Goal: Task Accomplishment & Management: Use online tool/utility

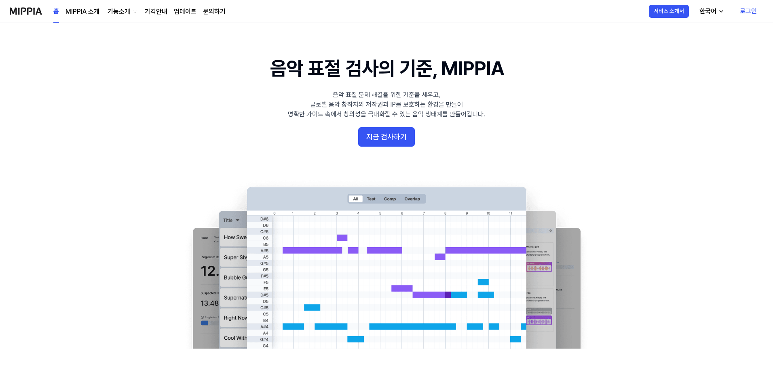
click at [744, 13] on link "로그인" at bounding box center [748, 11] width 30 height 23
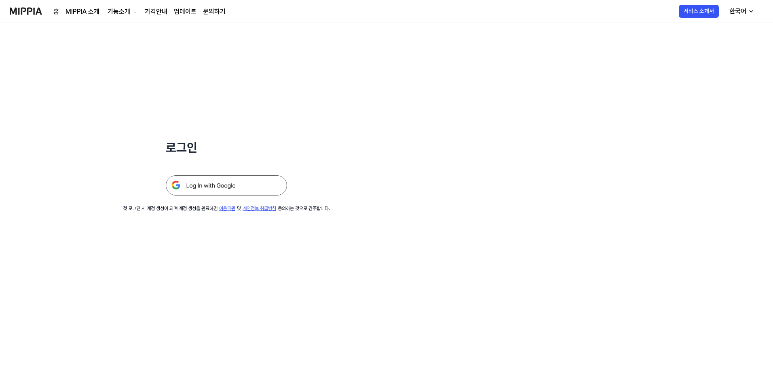
click at [194, 182] on img at bounding box center [226, 185] width 121 height 20
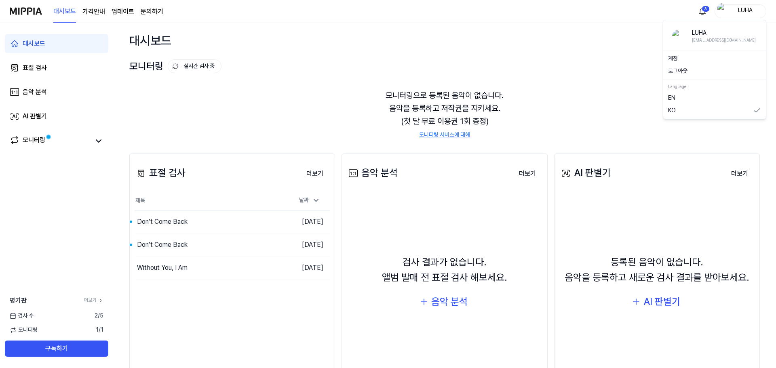
click at [720, 12] on img "button" at bounding box center [722, 11] width 10 height 16
click at [683, 70] on button "로그아웃" at bounding box center [714, 71] width 93 height 8
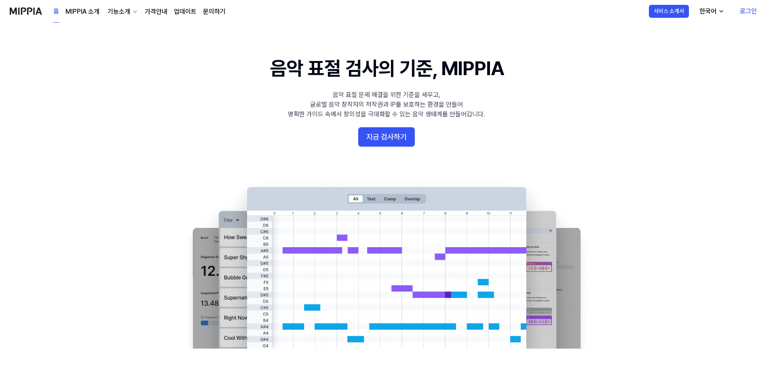
click at [746, 11] on link "로그인" at bounding box center [748, 11] width 30 height 23
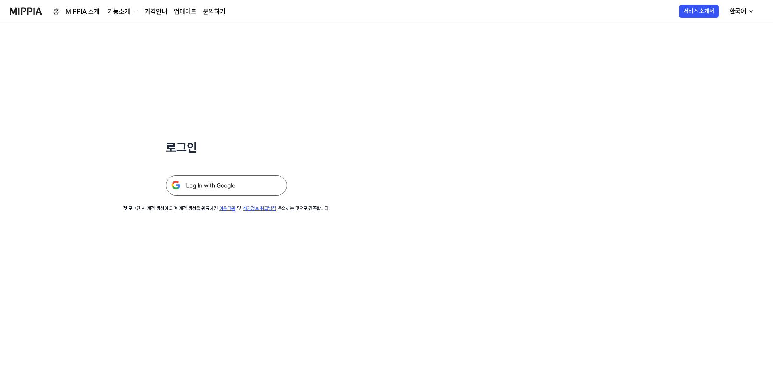
click at [209, 184] on img at bounding box center [226, 185] width 121 height 20
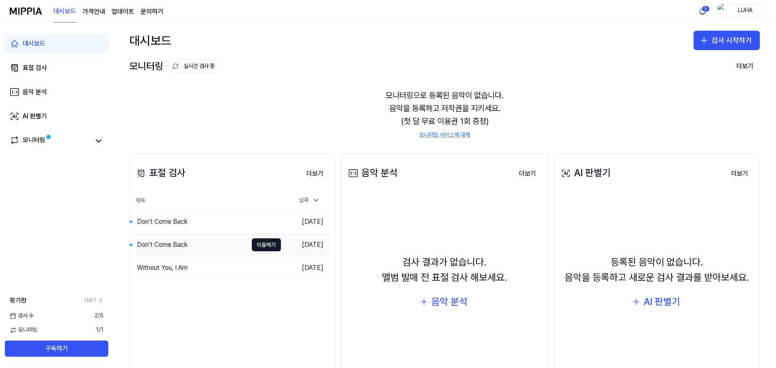
click at [179, 244] on div "Don’t Come Back" at bounding box center [162, 245] width 51 height 10
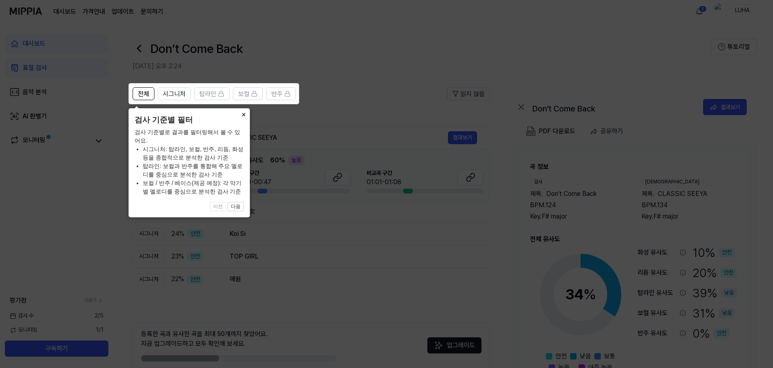
click at [240, 114] on button "×" at bounding box center [243, 113] width 13 height 11
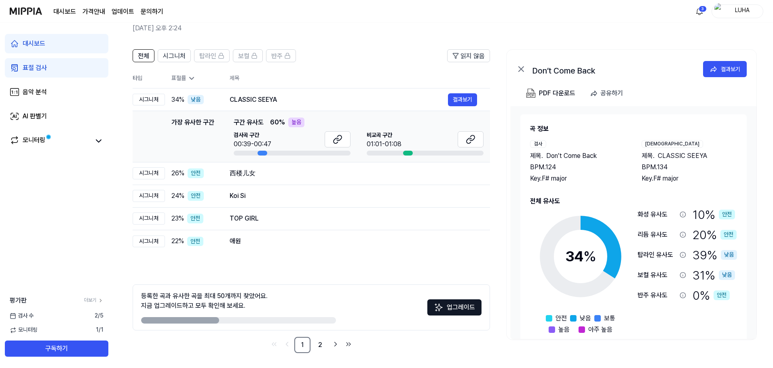
scroll to position [39, 0]
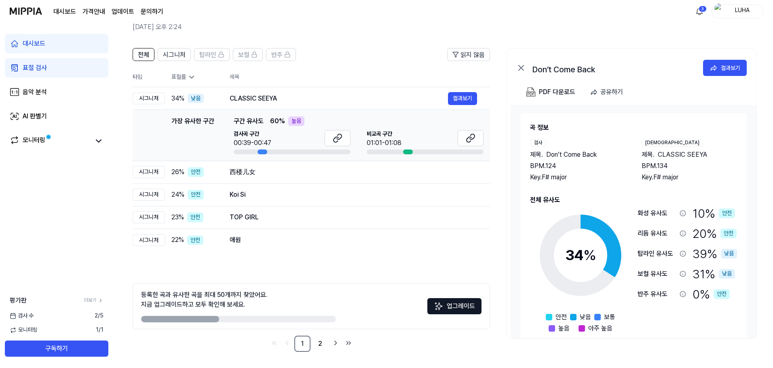
click at [38, 41] on div "대시보드" at bounding box center [34, 44] width 23 height 10
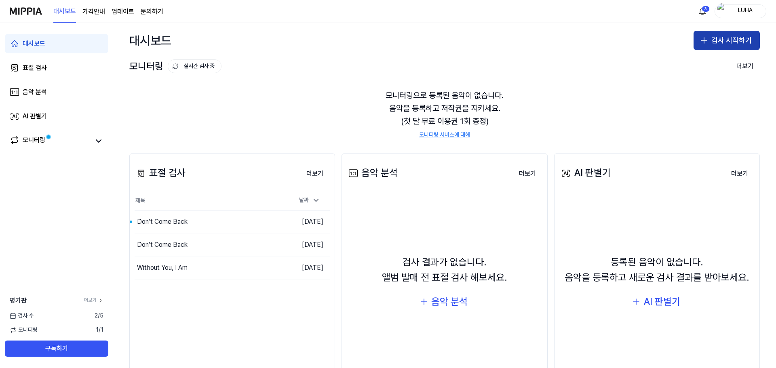
click at [711, 38] on button "검사 시작하기" at bounding box center [727, 40] width 66 height 19
click at [725, 37] on button "검사 시작하기" at bounding box center [727, 40] width 66 height 19
click at [704, 42] on icon "button" at bounding box center [704, 41] width 0 height 6
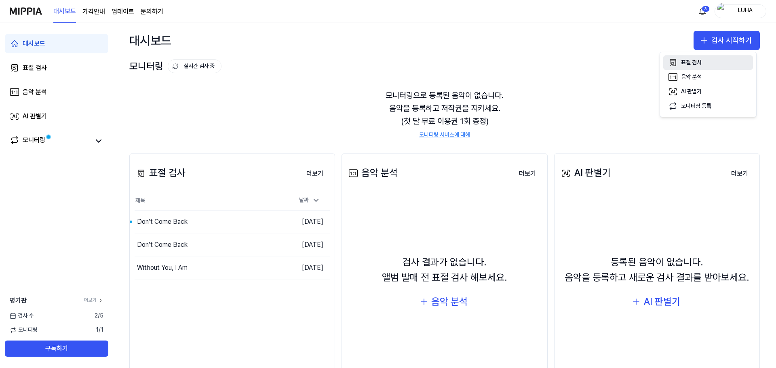
click at [692, 64] on div "표절 검사" at bounding box center [691, 63] width 21 height 8
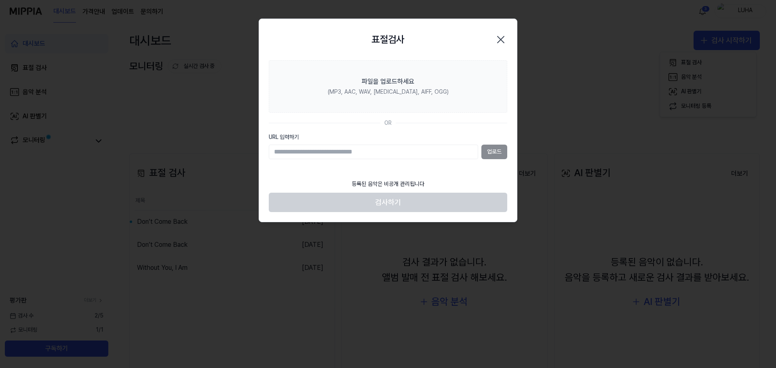
click at [307, 153] on input "URL 입력하기" at bounding box center [373, 152] width 209 height 15
type input "**********"
click at [495, 152] on button "업로드" at bounding box center [494, 152] width 26 height 15
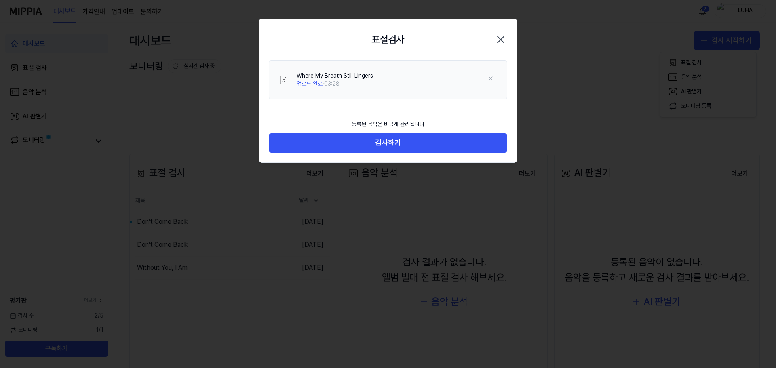
click at [498, 38] on icon "button" at bounding box center [500, 39] width 13 height 13
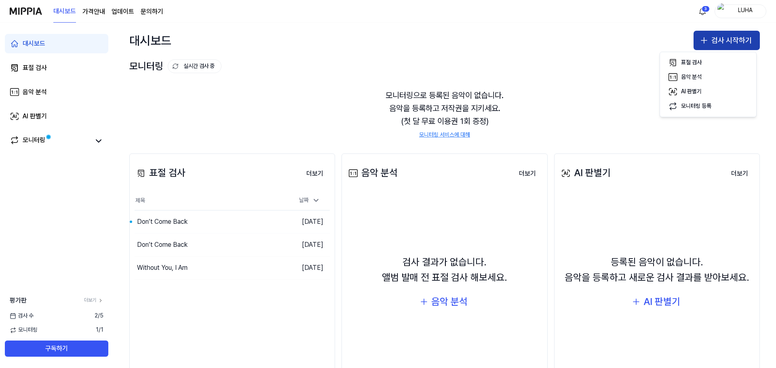
click at [729, 38] on button "검사 시작하기" at bounding box center [727, 40] width 66 height 19
click at [701, 39] on icon "button" at bounding box center [704, 41] width 10 height 10
click at [689, 58] on button "표절 검사" at bounding box center [708, 62] width 90 height 15
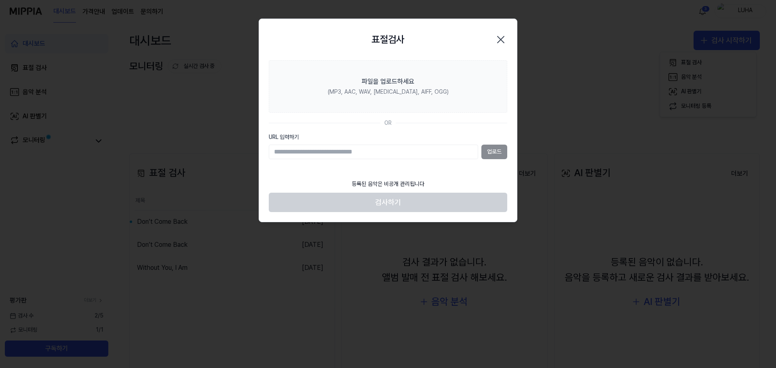
click at [288, 152] on input "URL 입력하기" at bounding box center [373, 152] width 209 height 15
type input "**********"
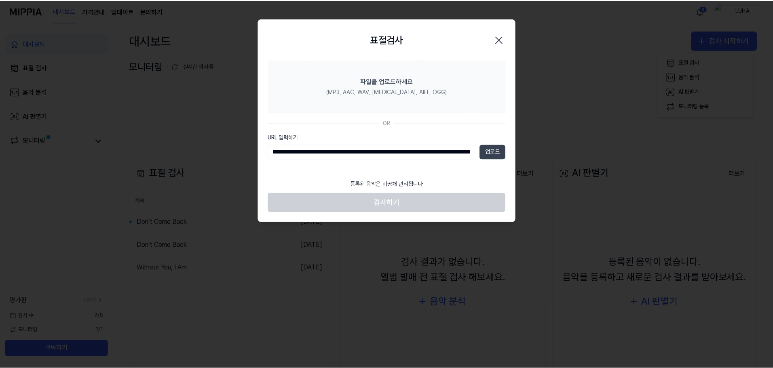
scroll to position [0, 0]
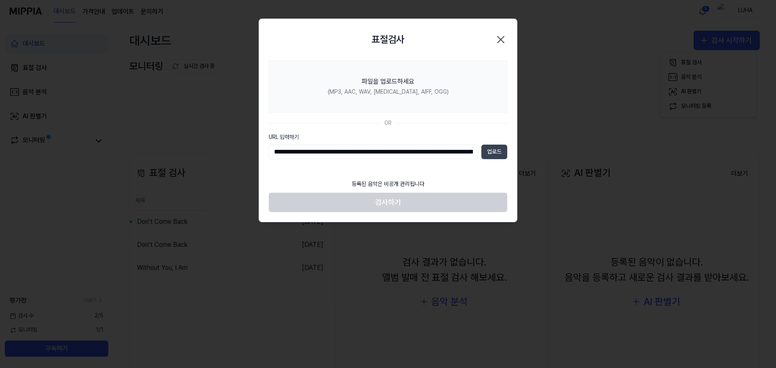
click at [493, 151] on button "업로드" at bounding box center [494, 152] width 26 height 15
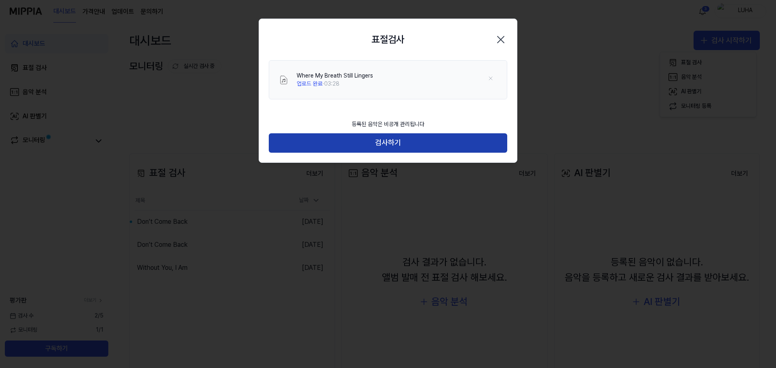
click at [391, 144] on button "검사하기" at bounding box center [388, 142] width 238 height 19
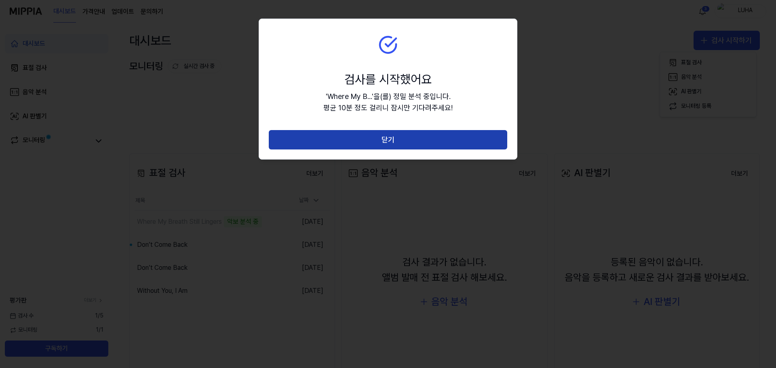
click at [389, 142] on button "닫기" at bounding box center [388, 139] width 238 height 19
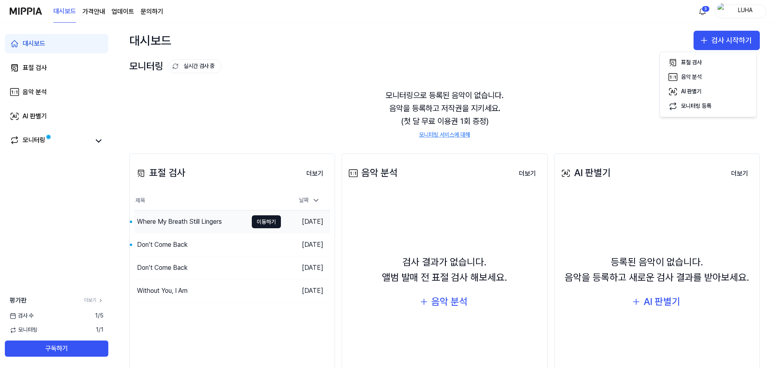
click at [203, 216] on div "Where My Breath Still Lingers" at bounding box center [191, 222] width 113 height 23
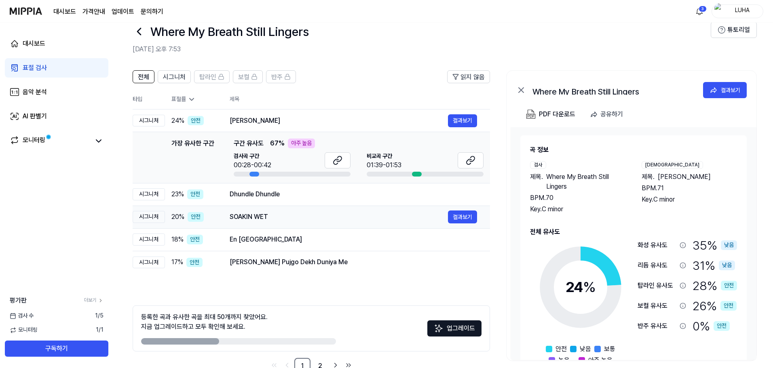
scroll to position [39, 0]
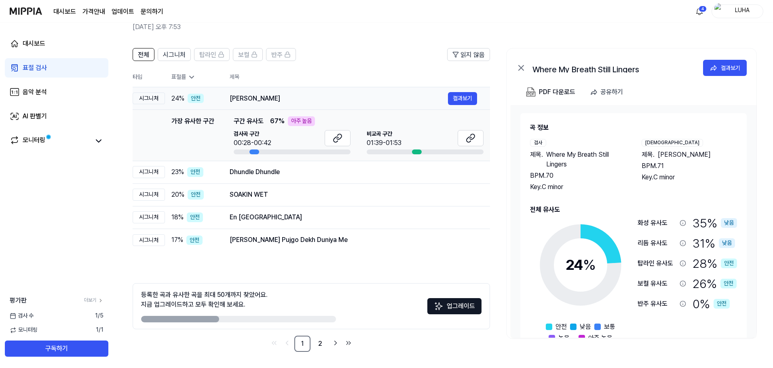
click at [469, 91] on td "Mayein Olam Habah 결과보기" at bounding box center [353, 98] width 273 height 23
click at [461, 96] on button "결과보기" at bounding box center [462, 98] width 29 height 13
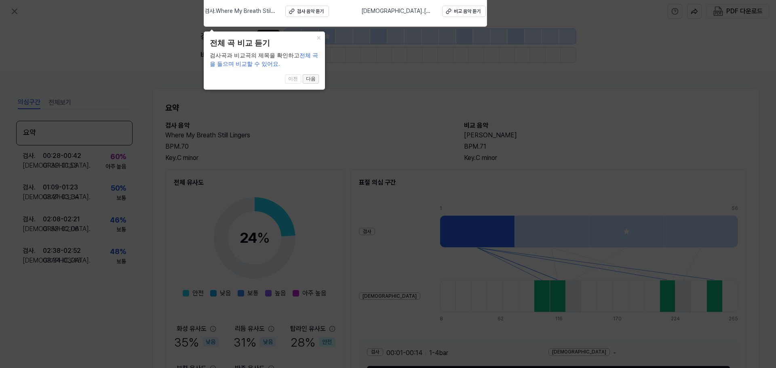
click at [312, 78] on button "다음" at bounding box center [311, 79] width 16 height 10
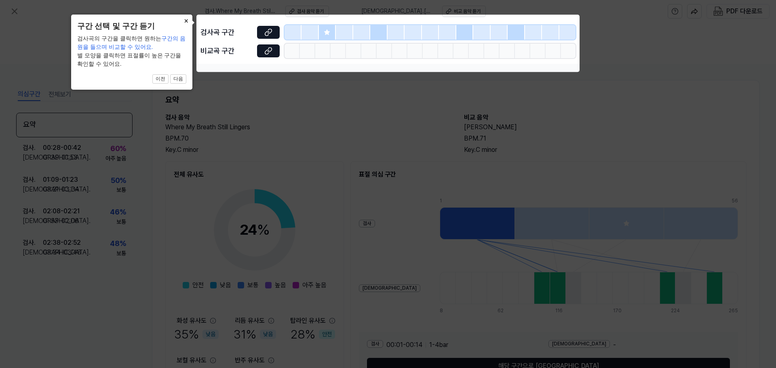
click at [185, 18] on button "×" at bounding box center [185, 20] width 13 height 11
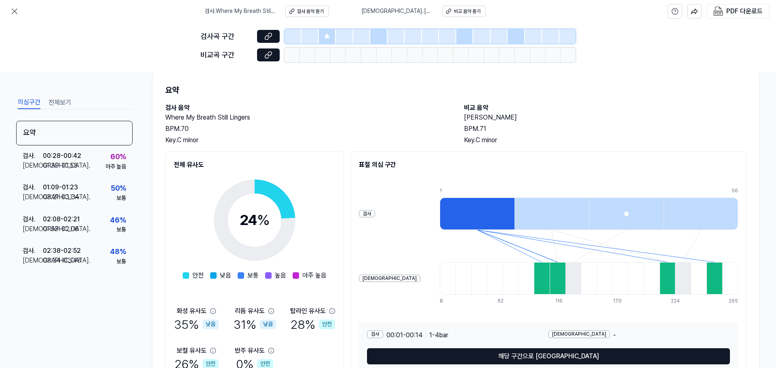
scroll to position [60, 0]
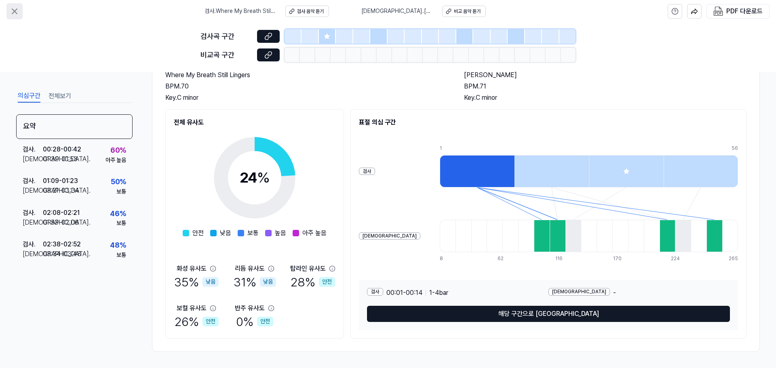
click at [9, 8] on button at bounding box center [14, 11] width 16 height 16
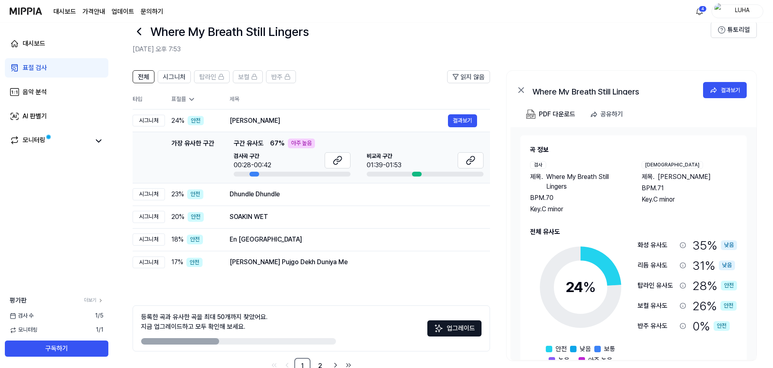
scroll to position [39, 0]
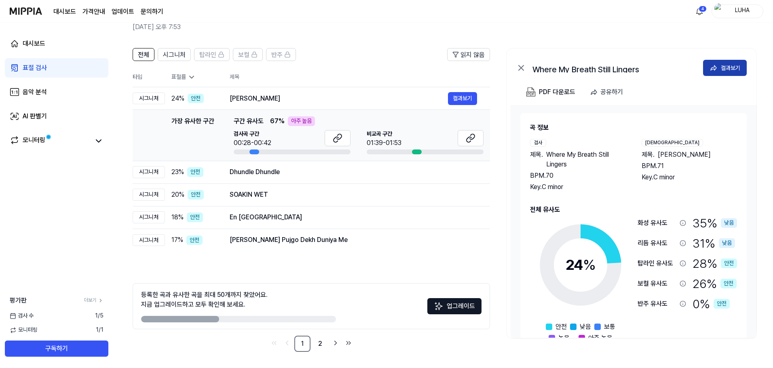
click at [713, 70] on icon at bounding box center [713, 68] width 8 height 8
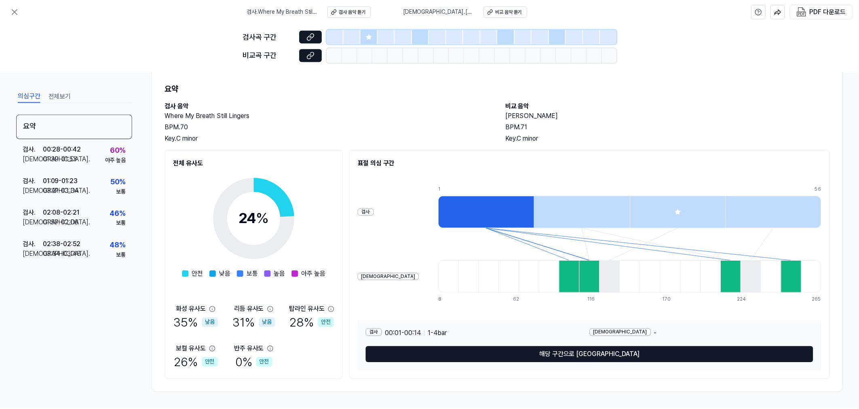
scroll to position [19, 0]
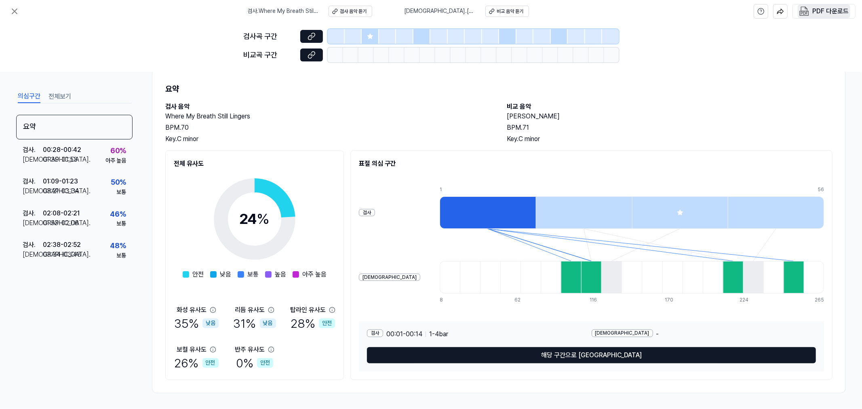
click at [776, 13] on img "button" at bounding box center [804, 11] width 10 height 10
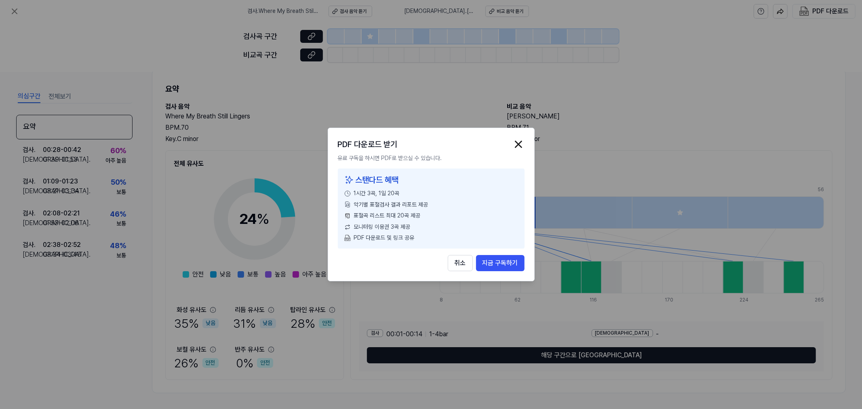
click at [516, 139] on img "button" at bounding box center [518, 144] width 12 height 12
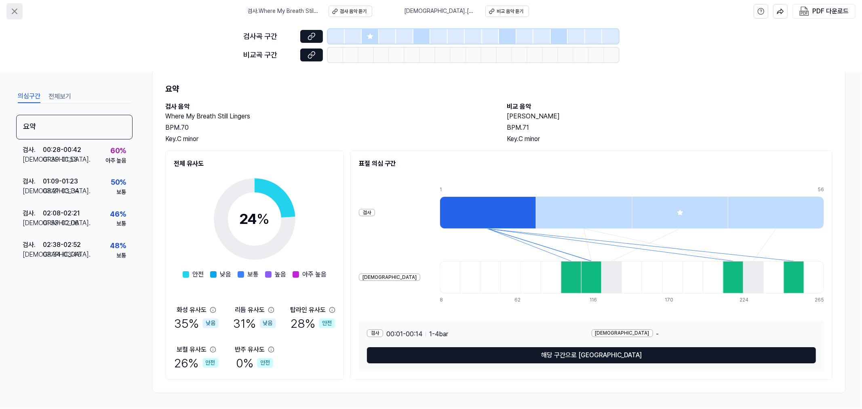
click at [10, 7] on icon at bounding box center [15, 11] width 10 height 10
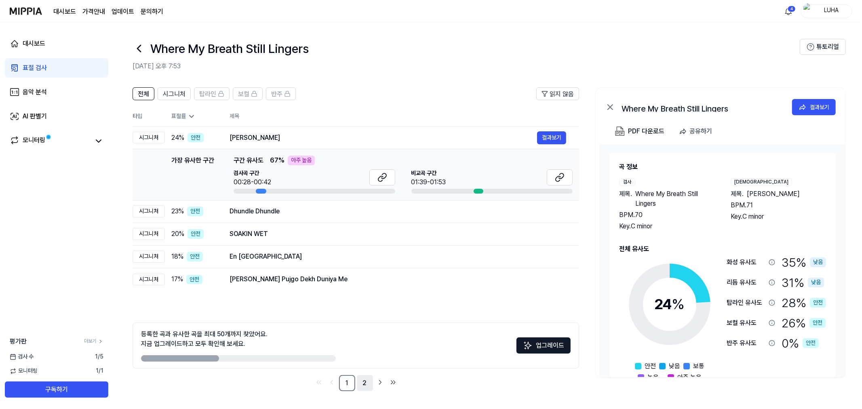
click at [365, 368] on link "2" at bounding box center [365, 383] width 16 height 16
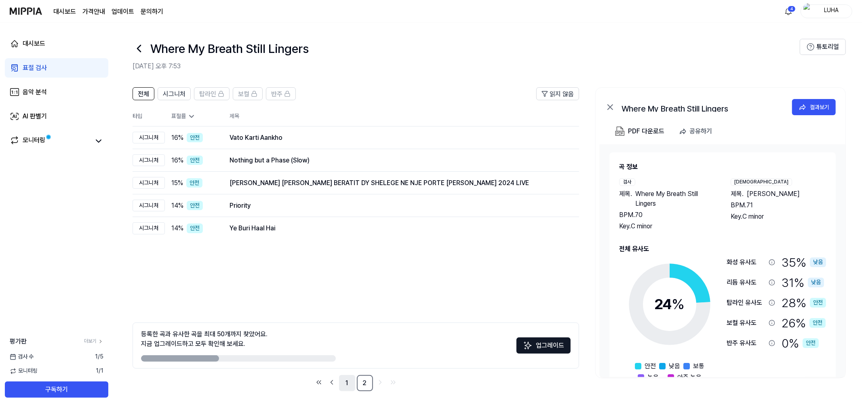
click at [343, 368] on link "1" at bounding box center [347, 383] width 16 height 16
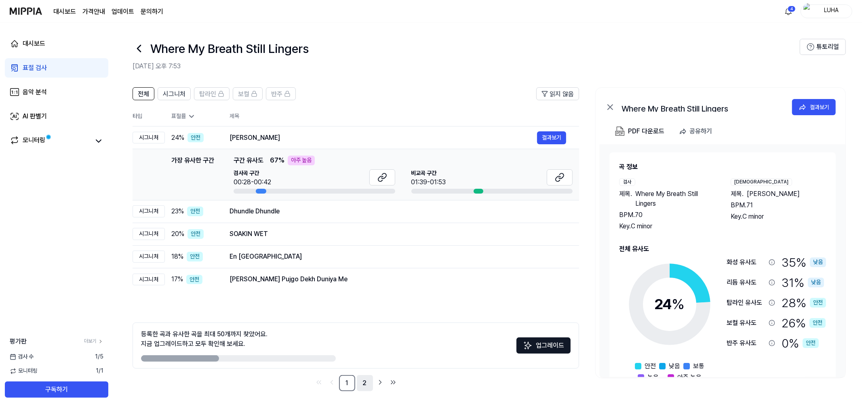
click at [368, 368] on link "2" at bounding box center [365, 383] width 16 height 16
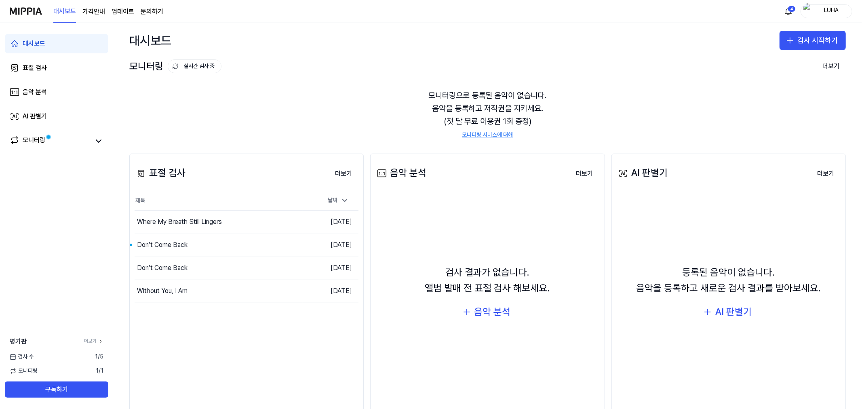
click at [30, 38] on link "대시보드" at bounding box center [56, 43] width 103 height 19
click at [29, 12] on img at bounding box center [26, 11] width 32 height 22
click at [185, 244] on div "Don’t Come Back" at bounding box center [162, 245] width 51 height 10
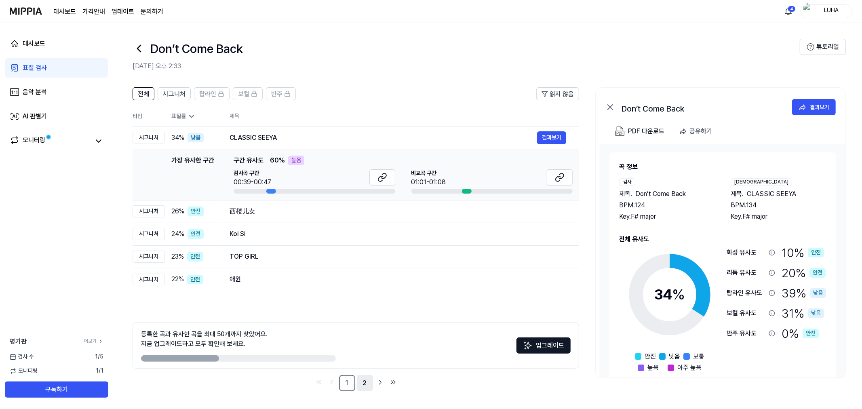
click at [362, 368] on link "2" at bounding box center [365, 383] width 16 height 16
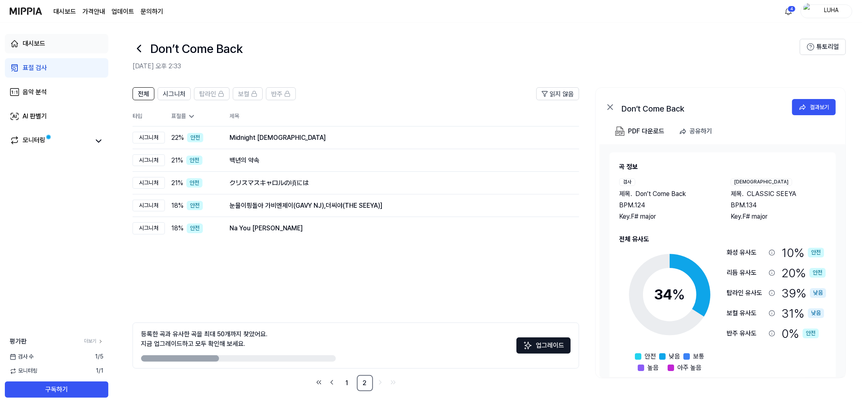
click at [34, 45] on div "대시보드" at bounding box center [34, 44] width 23 height 10
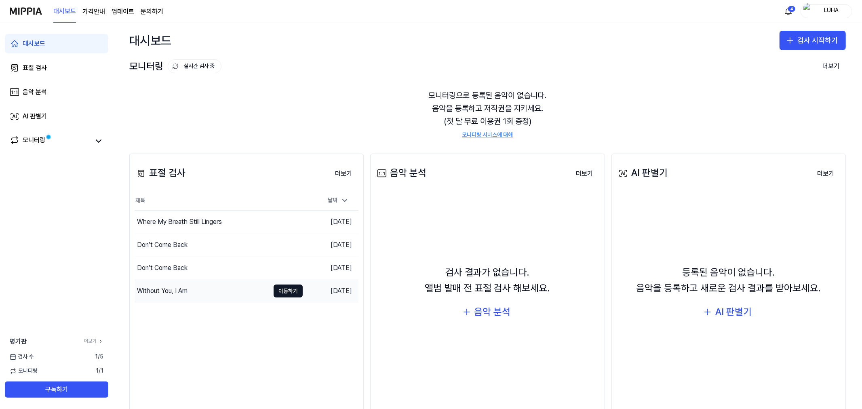
click at [167, 289] on div "Without You, I Am" at bounding box center [162, 291] width 51 height 10
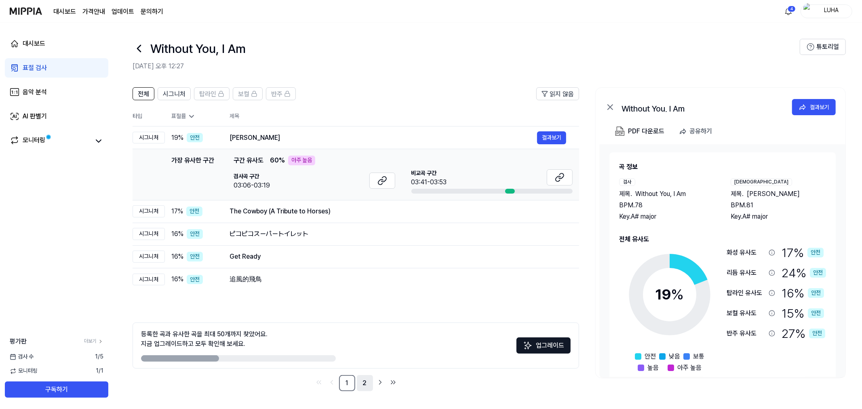
click at [363, 368] on link "2" at bounding box center [365, 383] width 16 height 16
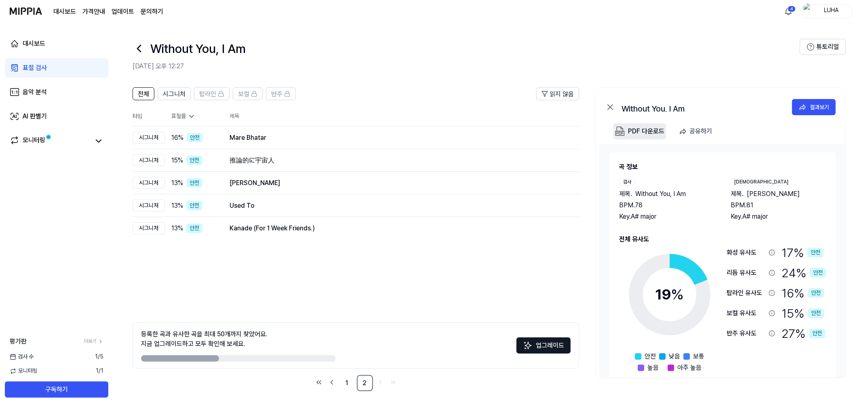
click at [649, 132] on div "PDF 다운로드" at bounding box center [646, 131] width 36 height 11
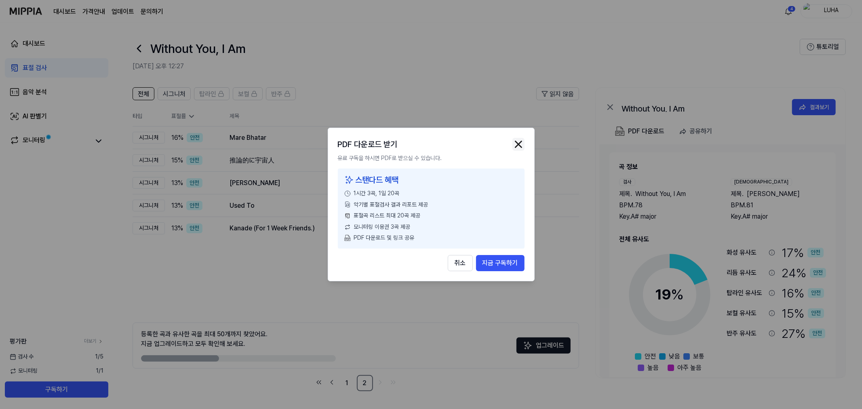
click at [518, 141] on img "button" at bounding box center [518, 144] width 12 height 12
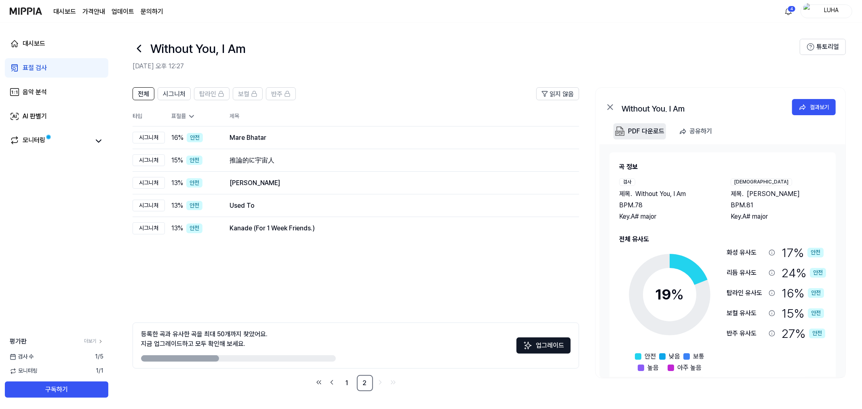
click at [627, 130] on button "PDF 다운로드" at bounding box center [640, 131] width 53 height 16
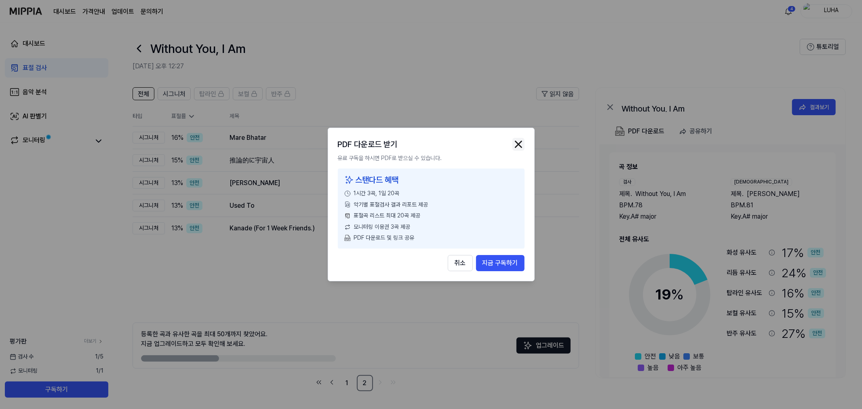
click at [521, 143] on img "button" at bounding box center [518, 144] width 12 height 12
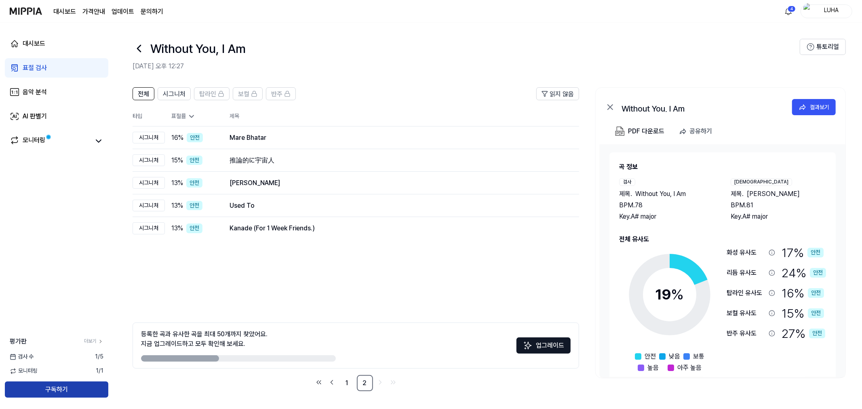
click at [71, 368] on button "구독하기" at bounding box center [56, 390] width 103 height 16
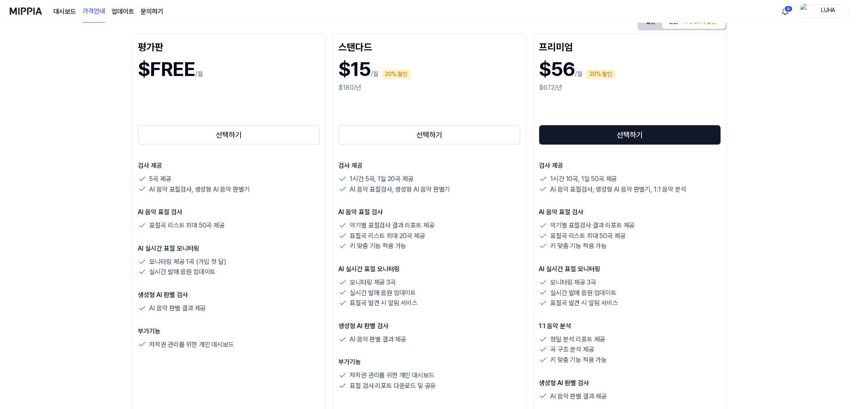
scroll to position [135, 0]
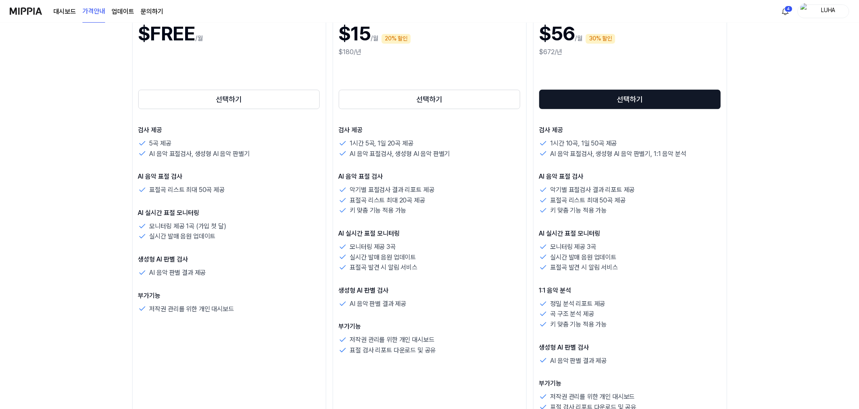
click at [17, 9] on img at bounding box center [26, 11] width 32 height 22
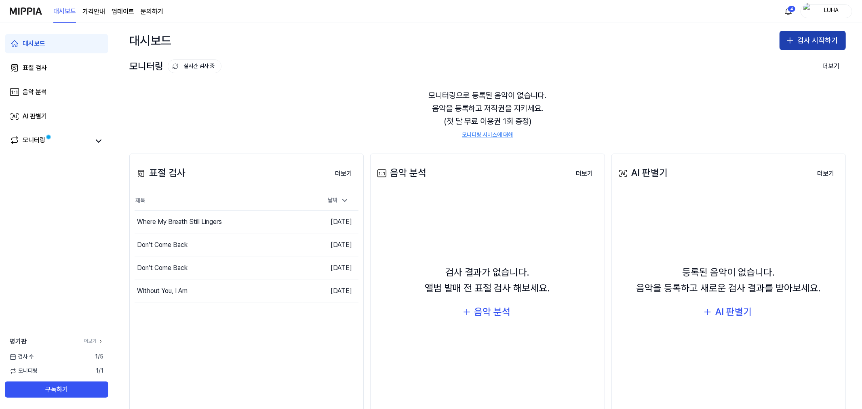
click at [776, 46] on button "검사 시작하기" at bounding box center [813, 40] width 66 height 19
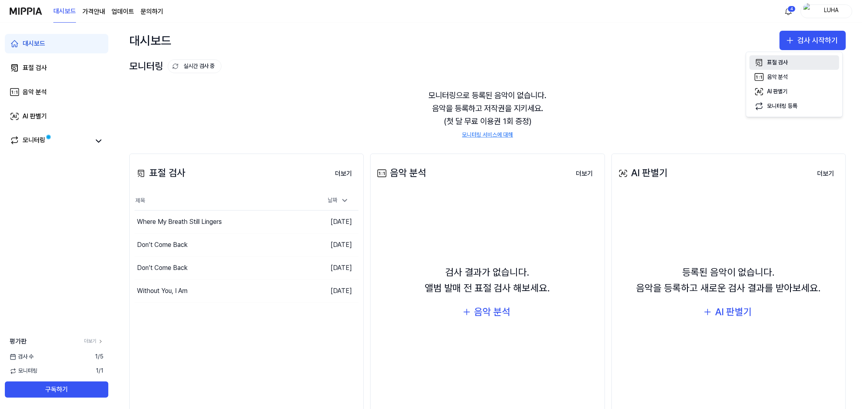
click at [774, 62] on div "표절 검사" at bounding box center [778, 63] width 21 height 8
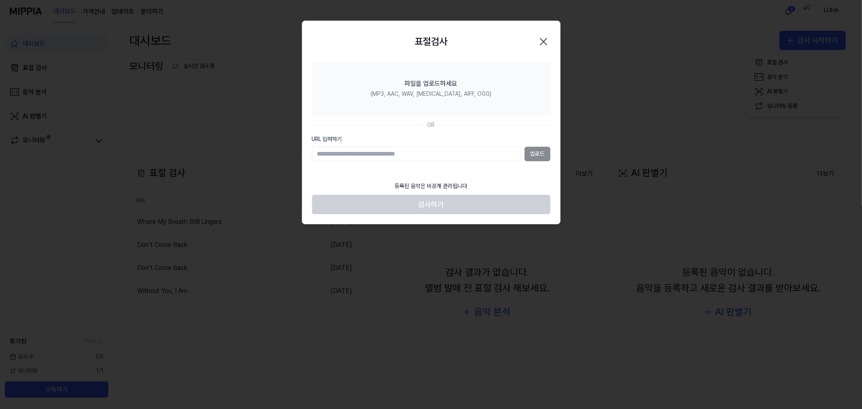
click at [363, 154] on input "URL 입력하기" at bounding box center [416, 154] width 209 height 15
type input "**********"
click at [540, 155] on button "업로드" at bounding box center [538, 154] width 26 height 15
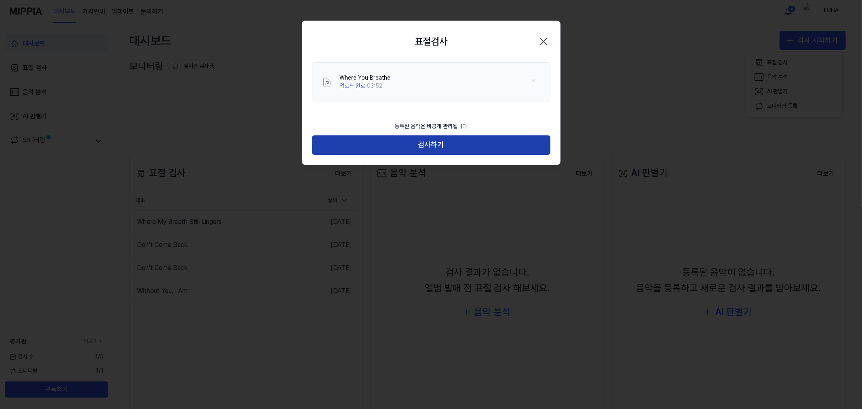
click at [461, 142] on button "검사하기" at bounding box center [431, 144] width 238 height 19
